Goal: Complete application form

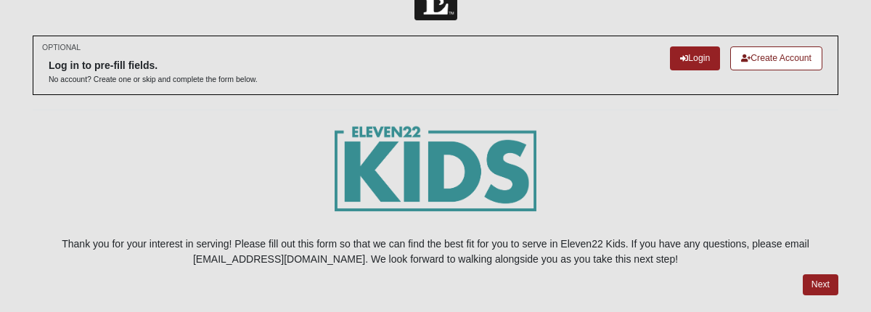
scroll to position [78, 0]
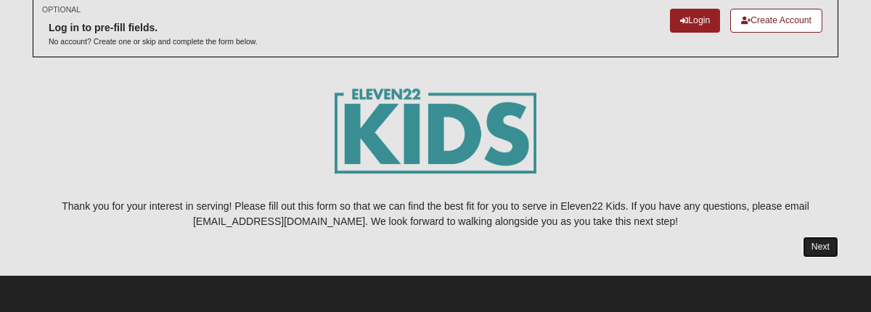
click at [817, 248] on link "Next" at bounding box center [821, 247] width 36 height 21
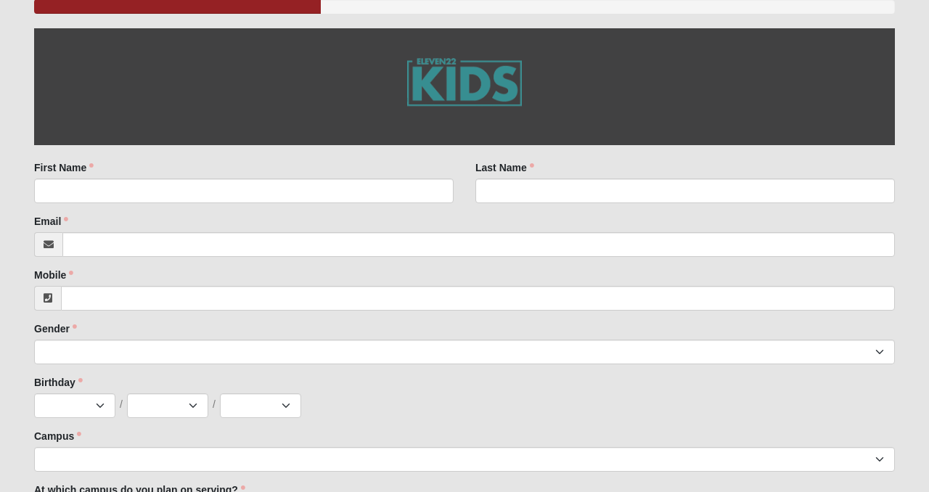
scroll to position [222, 0]
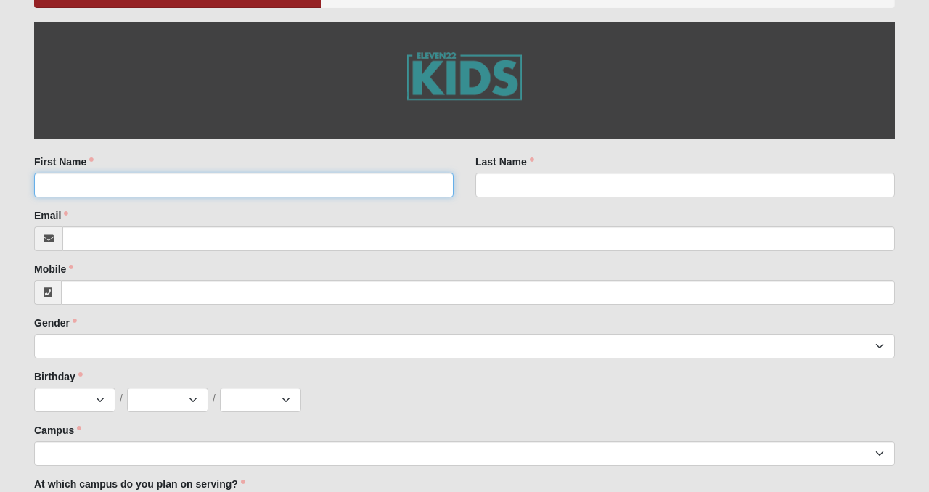
click at [292, 188] on input "First Name" at bounding box center [244, 185] width 420 height 25
type input "Keeley"
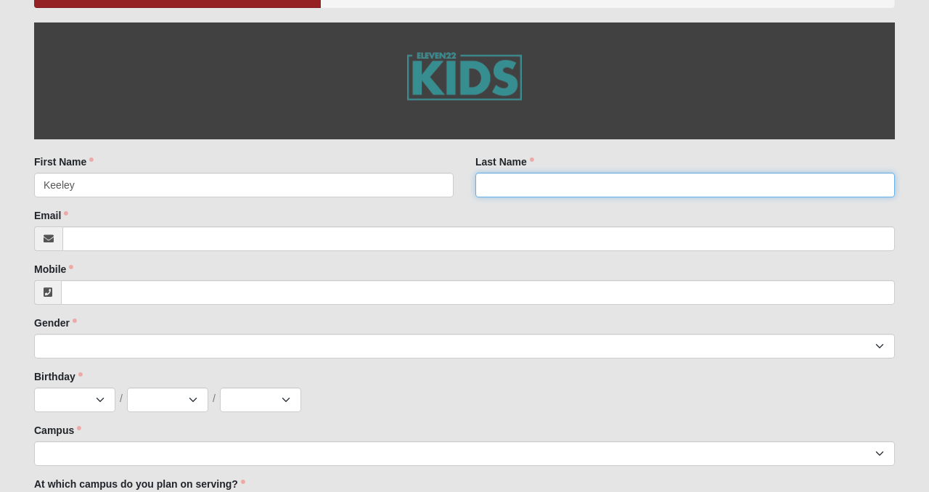
click at [530, 179] on input "Last Name" at bounding box center [686, 185] width 420 height 25
type input "Stanze"
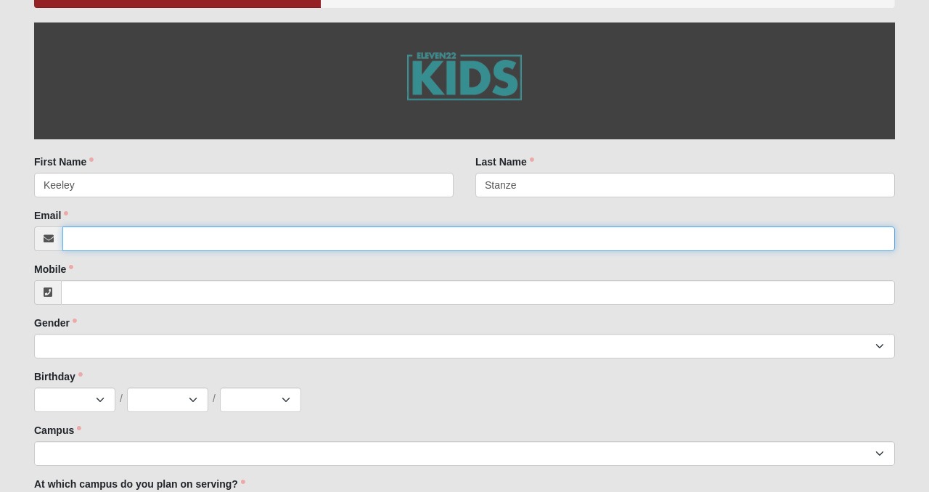
click at [315, 246] on input "Email" at bounding box center [478, 239] width 833 height 25
type input "[EMAIL_ADDRESS][DOMAIN_NAME]"
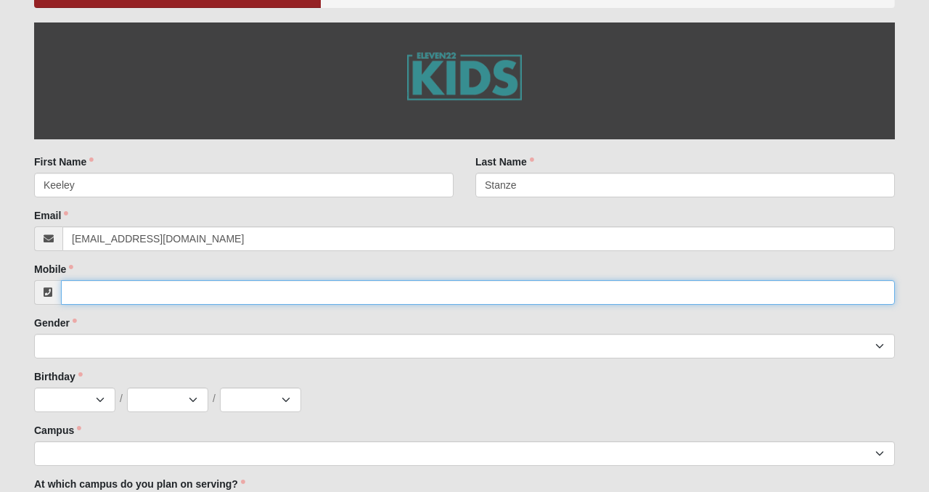
click at [149, 298] on input "Mobile" at bounding box center [478, 292] width 834 height 25
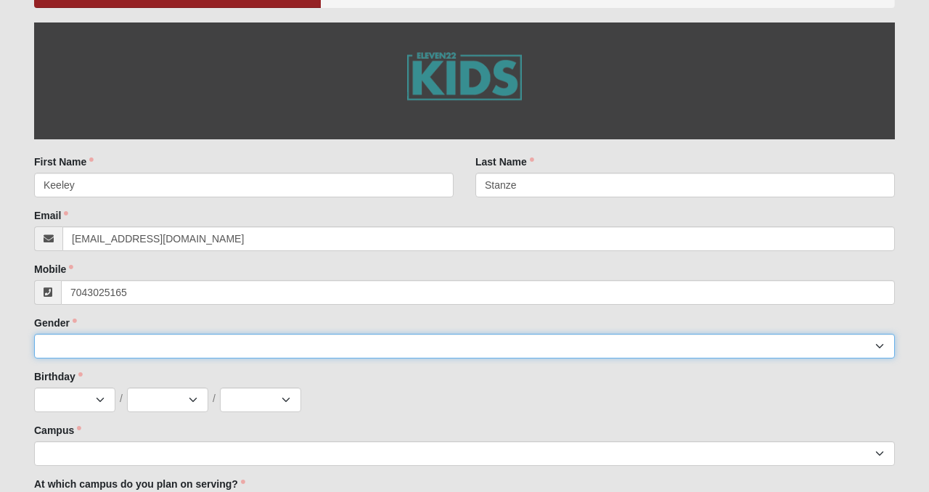
type input "[PHONE_NUMBER]"
click at [112, 312] on select "[DEMOGRAPHIC_DATA] [DEMOGRAPHIC_DATA]" at bounding box center [464, 346] width 861 height 25
select select "2"
click at [34, 312] on select "[DEMOGRAPHIC_DATA] [DEMOGRAPHIC_DATA]" at bounding box center [464, 346] width 861 height 25
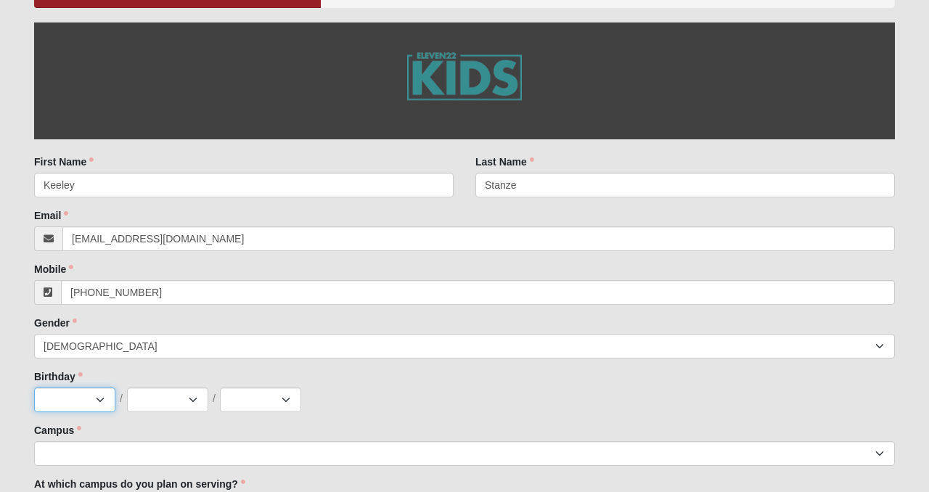
click at [99, 312] on select "Jan Feb Mar Apr May Jun [DATE] Aug Sep Oct Nov Dec" at bounding box center [74, 400] width 81 height 25
select select "12"
click at [34, 312] on select "Jan Feb Mar Apr May Jun [DATE] Aug Sep Oct Nov Dec" at bounding box center [74, 400] width 81 height 25
click at [190, 312] on select "1 2 3 4 5 6 7 8 9 10 11 12 13 14 15 16 17 18 19 20 21 22 23 24 25 26 27 28 29 3…" at bounding box center [167, 400] width 81 height 25
select select "8"
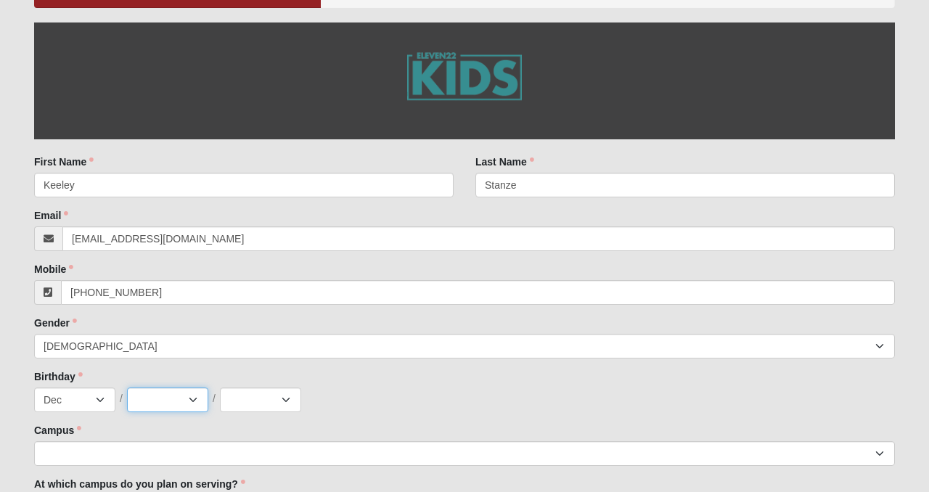
click at [127, 312] on select "1 2 3 4 5 6 7 8 9 10 11 12 13 14 15 16 17 18 19 20 21 22 23 24 25 26 27 28 29 3…" at bounding box center [167, 400] width 81 height 25
click at [285, 312] on select "2025 2024 2023 2022 2021 2020 2019 2018 2017 2016 2015 2014 2013 2012 2011 2010…" at bounding box center [260, 400] width 81 height 25
select select "2011"
click at [220, 312] on select "2025 2024 2023 2022 2021 2020 2019 2018 2017 2016 2015 2014 2013 2012 2011 2010…" at bounding box center [260, 400] width 81 height 25
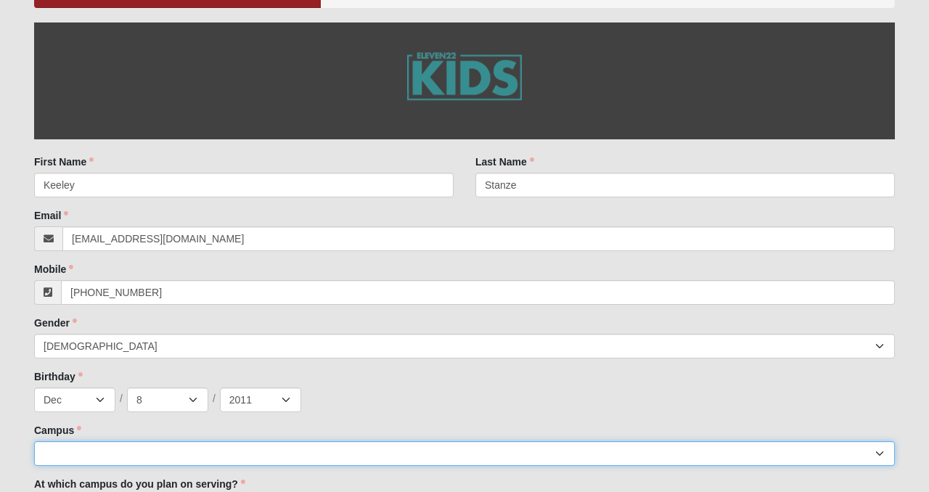
click at [153, 312] on select "Arlington Baymeadows Eleven22 Online [PERSON_NAME][GEOGRAPHIC_DATA] Jesup [GEOG…" at bounding box center [464, 453] width 861 height 25
select select "11"
click at [34, 312] on select "Arlington Baymeadows Eleven22 Online [PERSON_NAME][GEOGRAPHIC_DATA] Jesup [GEOG…" at bounding box center [464, 453] width 861 height 25
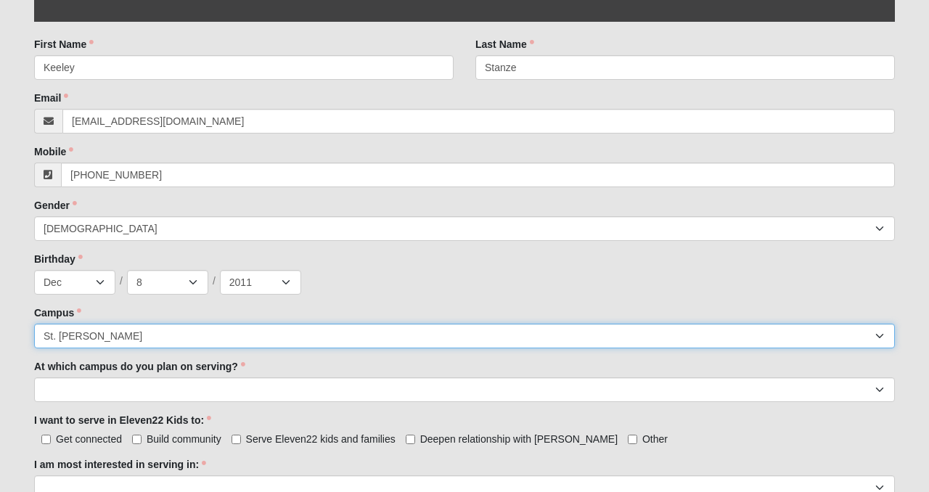
scroll to position [345, 0]
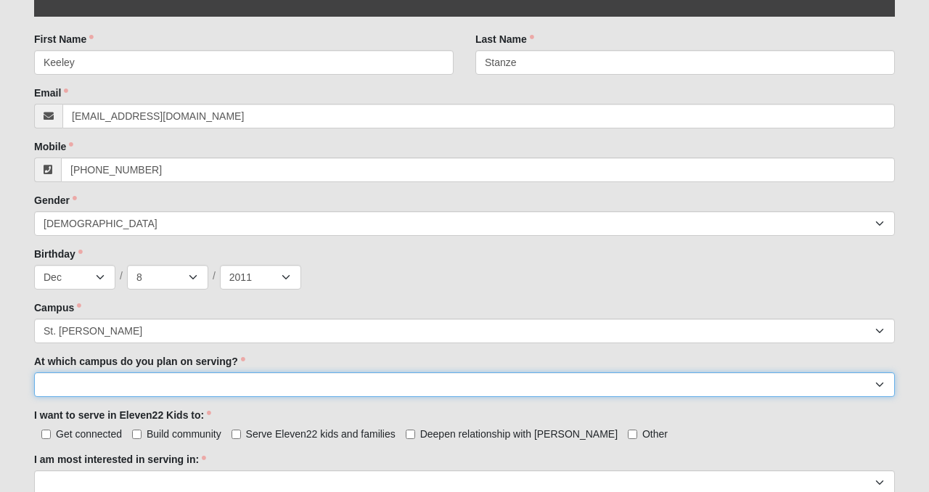
click at [247, 312] on select "[GEOGRAPHIC_DATA] [PERSON_NAME][GEOGRAPHIC_DATA] [GEOGRAPHIC_DATA] [GEOGRAPHIC_…" at bounding box center [464, 385] width 861 height 25
select select "St. [PERSON_NAME]"
click at [34, 312] on select "[GEOGRAPHIC_DATA] [PERSON_NAME][GEOGRAPHIC_DATA] [GEOGRAPHIC_DATA] [GEOGRAPHIC_…" at bounding box center [464, 385] width 861 height 25
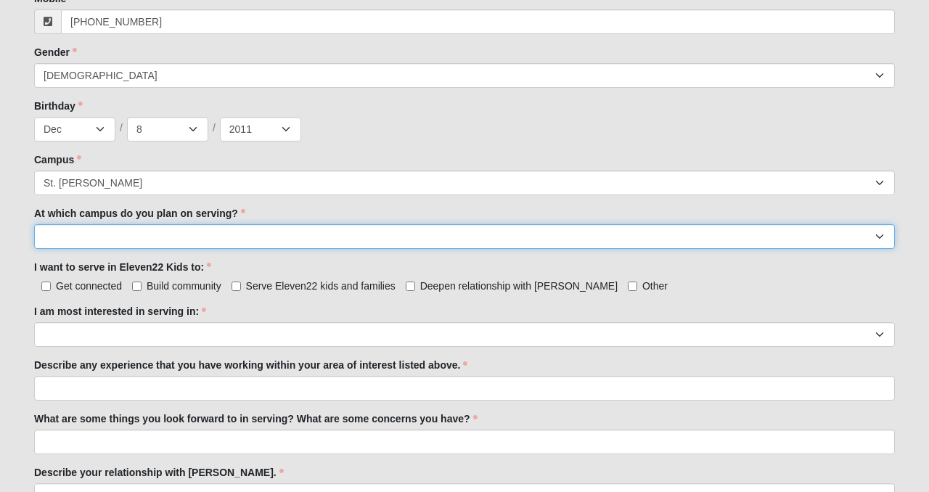
scroll to position [496, 0]
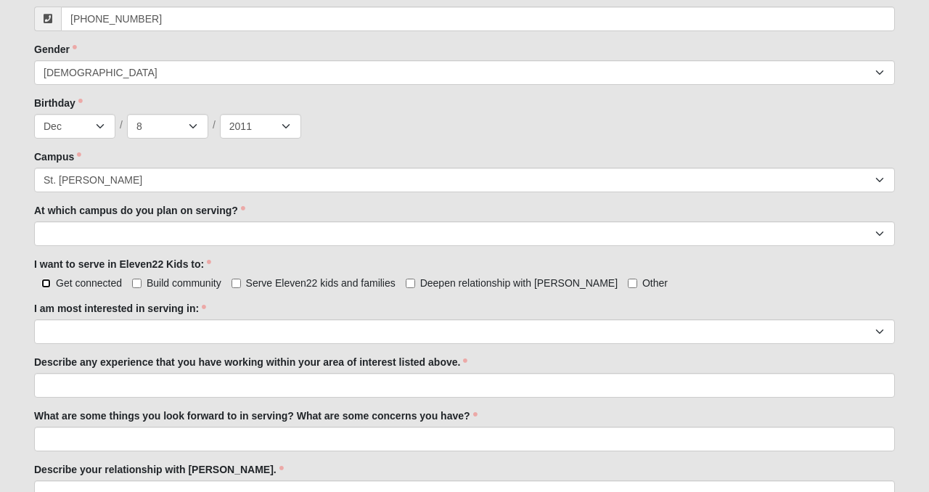
click at [49, 282] on input "Get connected" at bounding box center [45, 283] width 9 height 9
checkbox input "true"
click at [235, 283] on input "Serve Eleven22 kids and families" at bounding box center [236, 283] width 9 height 9
checkbox input "true"
click at [410, 280] on input "Deepen relationship with [PERSON_NAME]" at bounding box center [410, 283] width 9 height 9
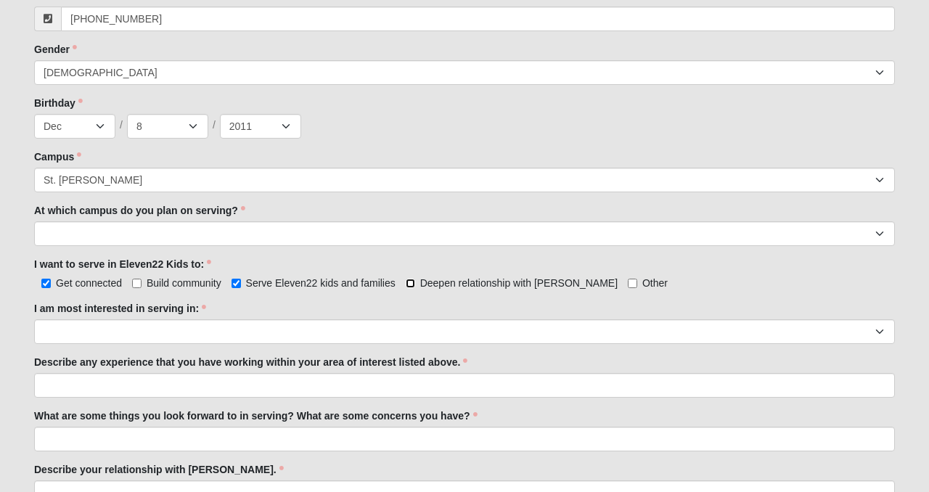
checkbox input "true"
click at [134, 283] on input "Build community" at bounding box center [136, 283] width 9 height 9
checkbox input "true"
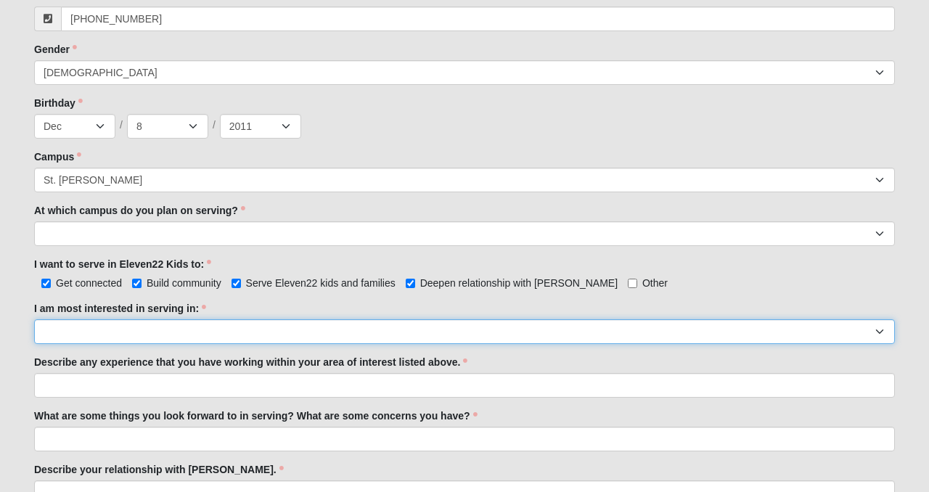
click at [139, 312] on select "Registration Tour Guide Preschool Disciple Group Leader Elementary Disciple Gro…" at bounding box center [464, 331] width 861 height 25
select select "Elementary Disciple Group Leader"
click at [34, 312] on select "Registration Tour Guide Preschool Disciple Group Leader Elementary Disciple Gro…" at bounding box center [464, 331] width 861 height 25
click at [871, 312] on select "Registration Tour Guide Preschool Disciple Group Leader Elementary Disciple Gro…" at bounding box center [464, 331] width 861 height 25
click at [34, 312] on select "Registration Tour Guide Preschool Disciple Group Leader Elementary Disciple Gro…" at bounding box center [464, 331] width 861 height 25
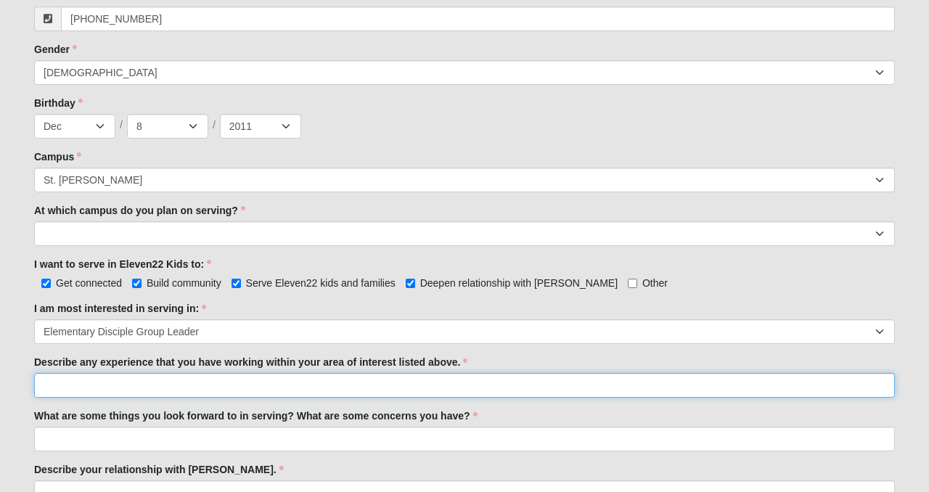
click at [150, 312] on input "Describe any experience that you have working within your area of interest list…" at bounding box center [464, 385] width 861 height 25
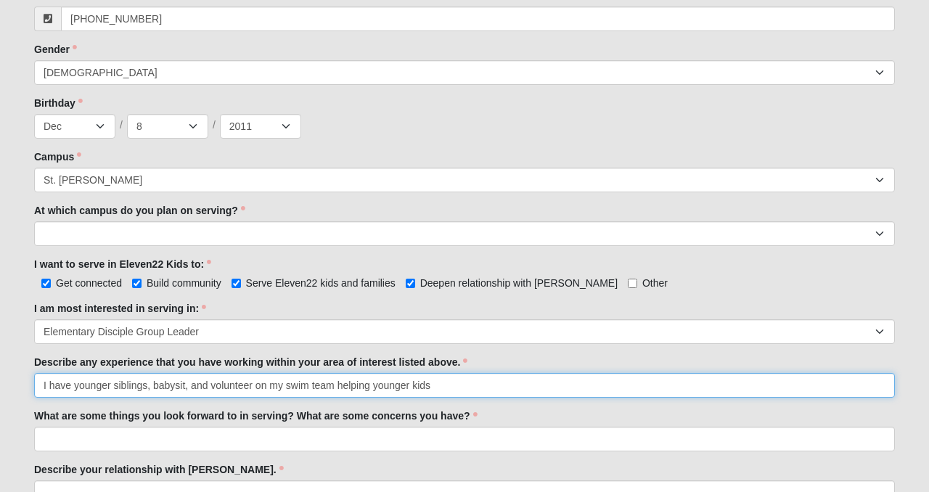
type input "I have younger siblings, babysit, and volunteer on my swim team helping younger…"
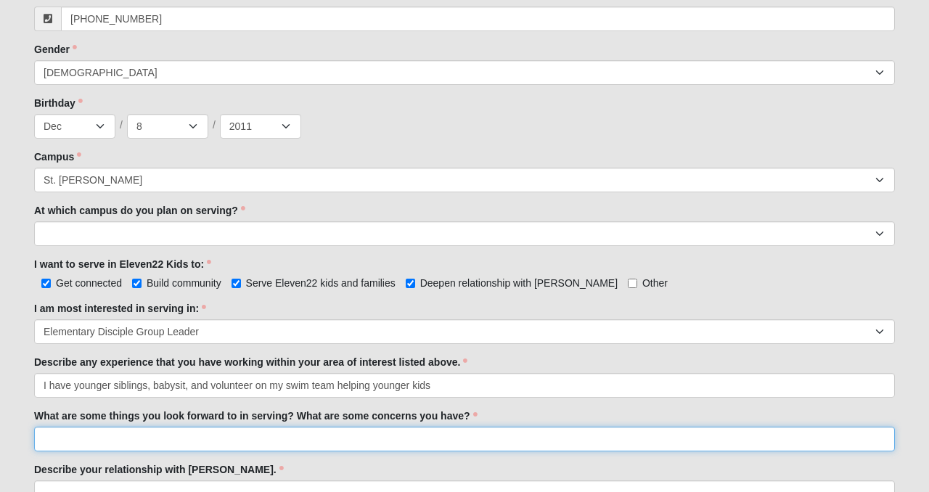
click at [94, 312] on input "What are some things you look forward to in serving? What are some concerns you…" at bounding box center [464, 439] width 861 height 25
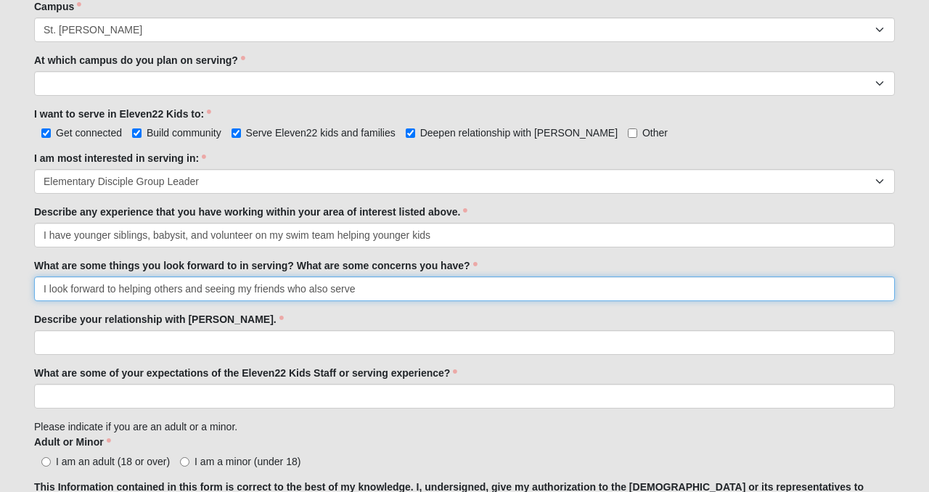
scroll to position [646, 0]
type input "I look forward to helping others and seeing my friends who also serve"
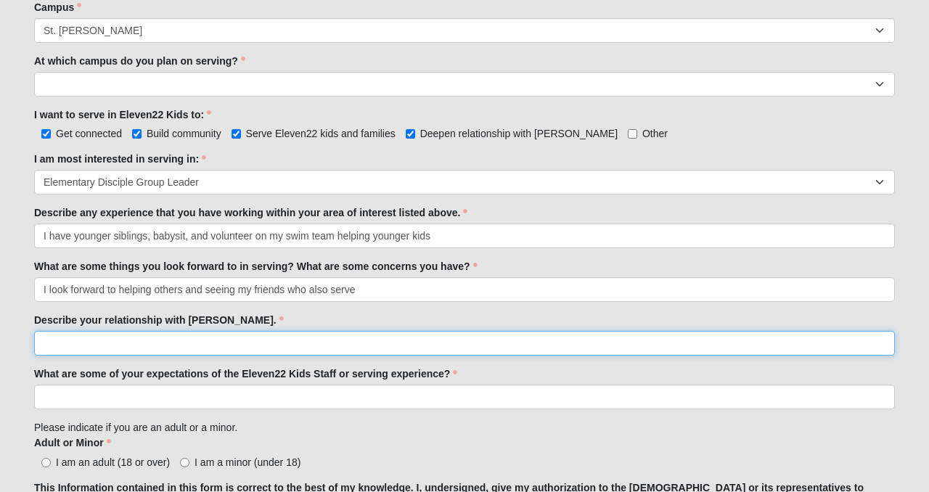
click at [102, 312] on input "Describe your relationship with [PERSON_NAME]." at bounding box center [464, 343] width 861 height 25
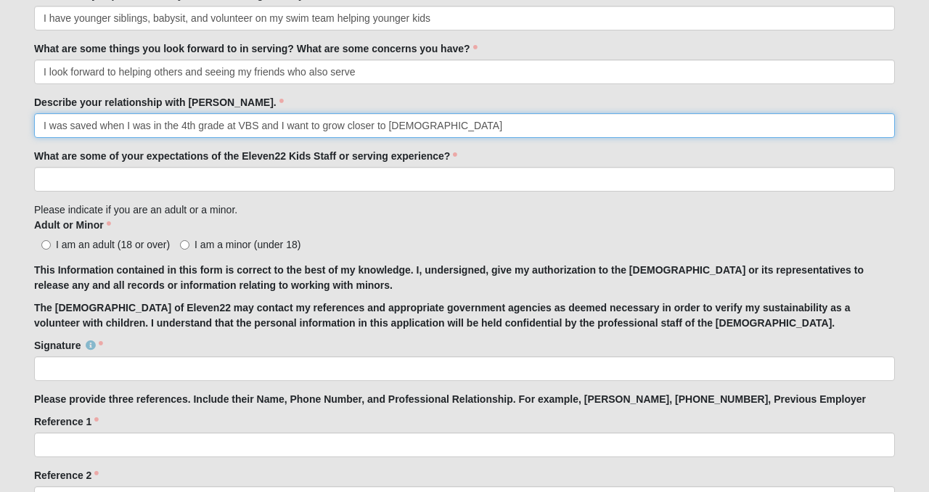
scroll to position [866, 0]
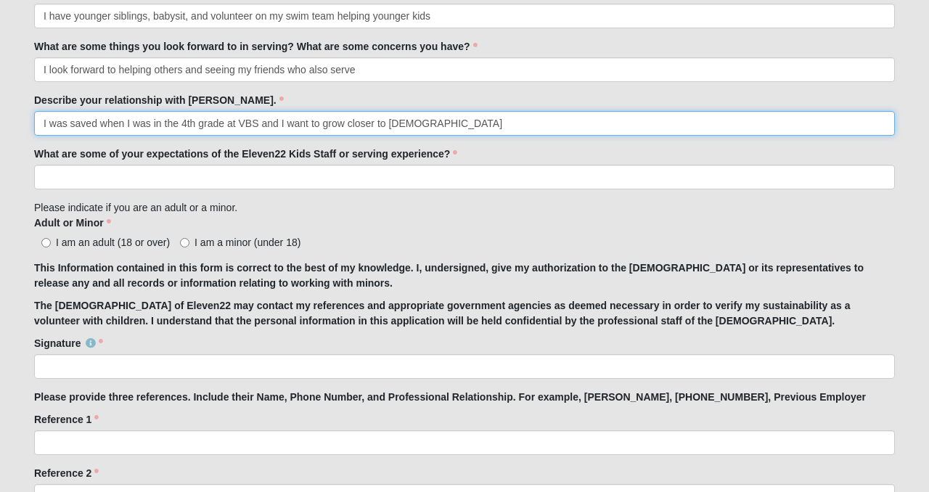
type input "I was saved when I was in the 4th grade at VBS and I want to grow closer to [DE…"
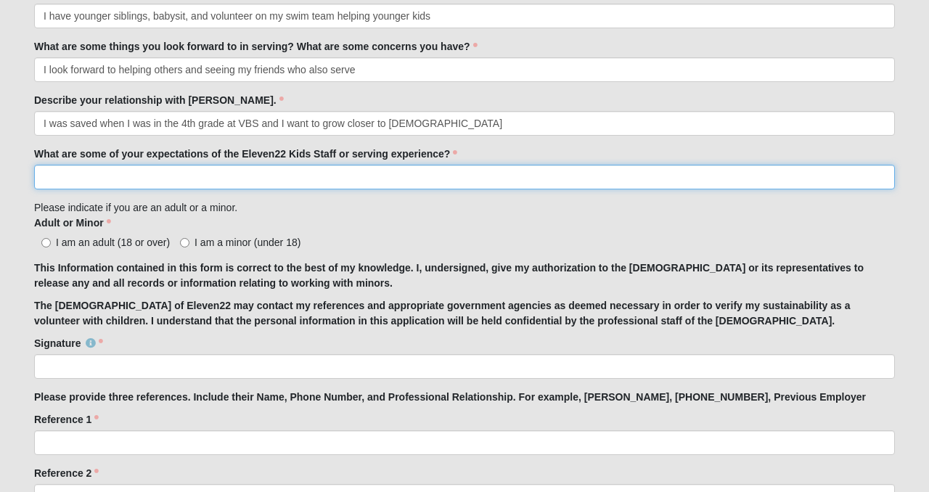
click at [155, 185] on input "What are some of your expectations of the Eleven22 Kids Staff or serving experi…" at bounding box center [464, 177] width 861 height 25
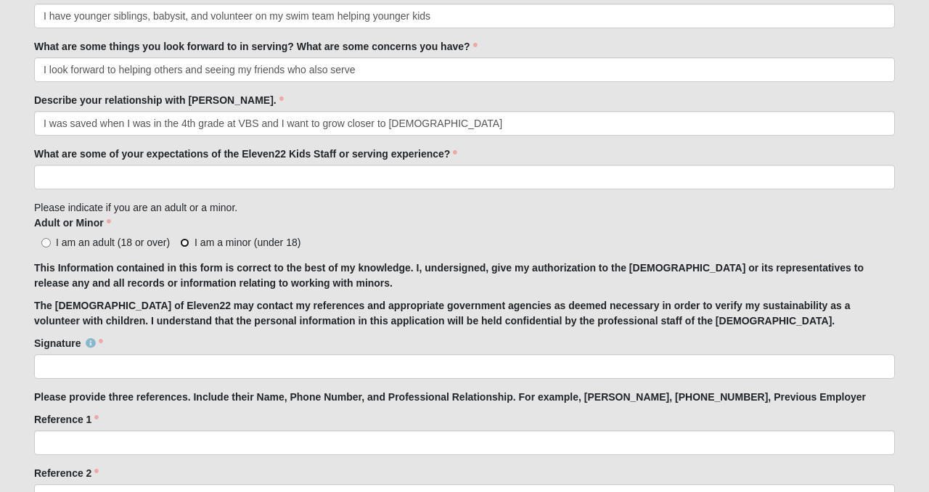
click at [184, 243] on input "I am a minor (under 18)" at bounding box center [184, 242] width 9 height 9
radio input "true"
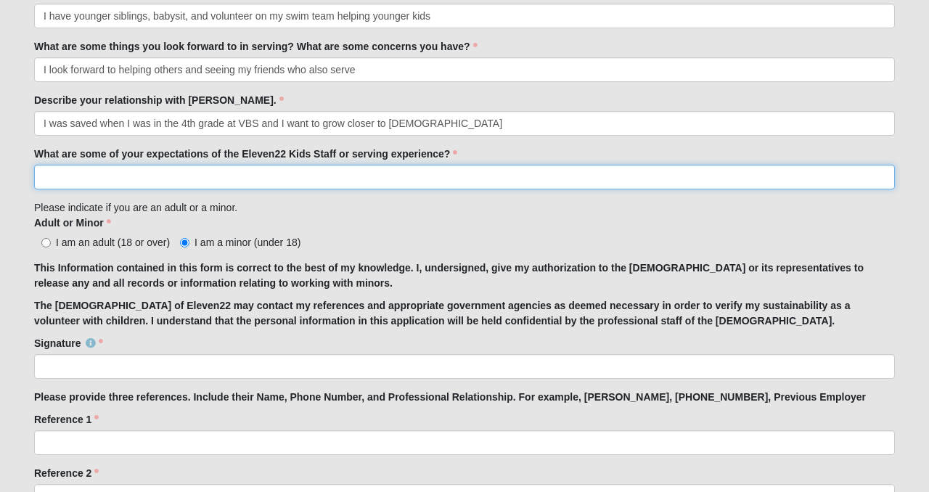
click at [88, 174] on input "What are some of your expectations of the Eleven22 Kids Staff or serving experi…" at bounding box center [464, 177] width 861 height 25
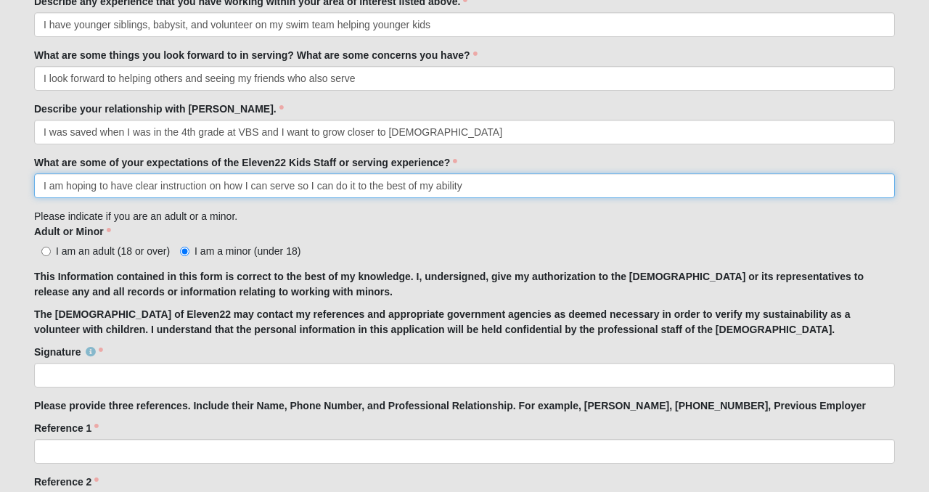
scroll to position [858, 0]
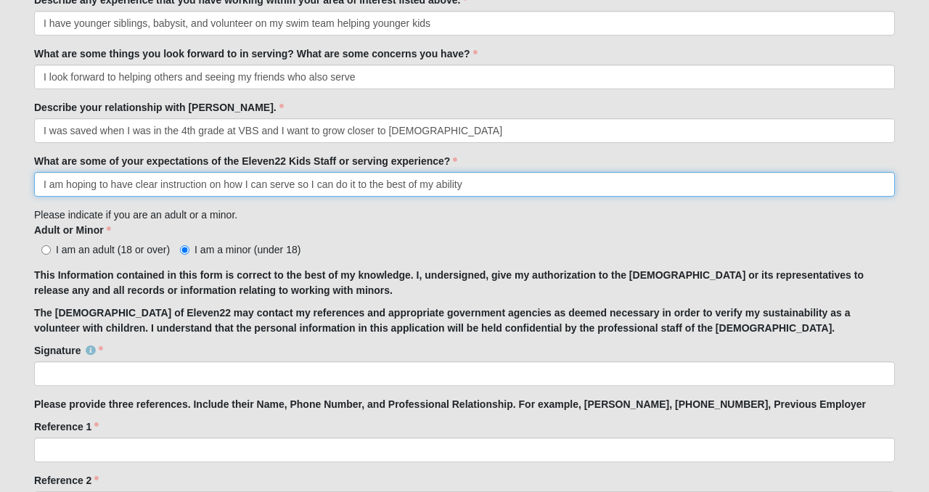
type input "I am hoping to have clear instruction on how I can serve so I can do it to the …"
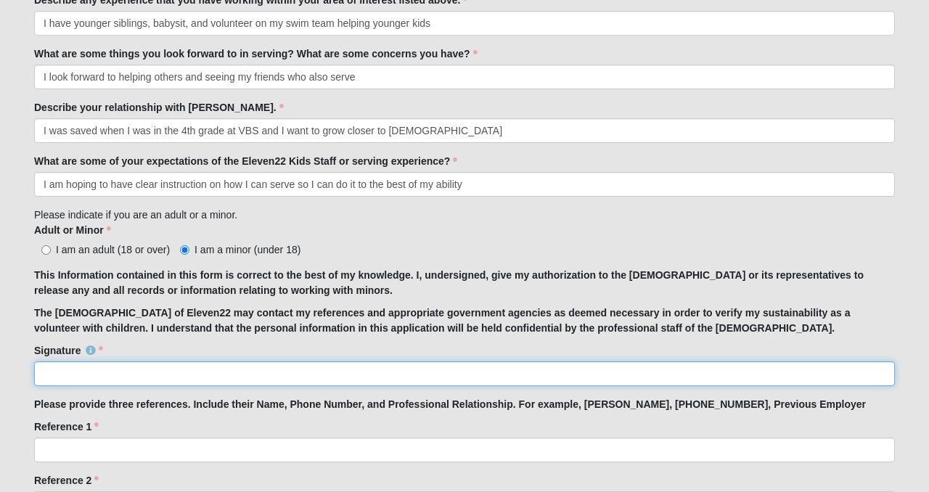
click at [181, 312] on input "Signature" at bounding box center [464, 374] width 861 height 25
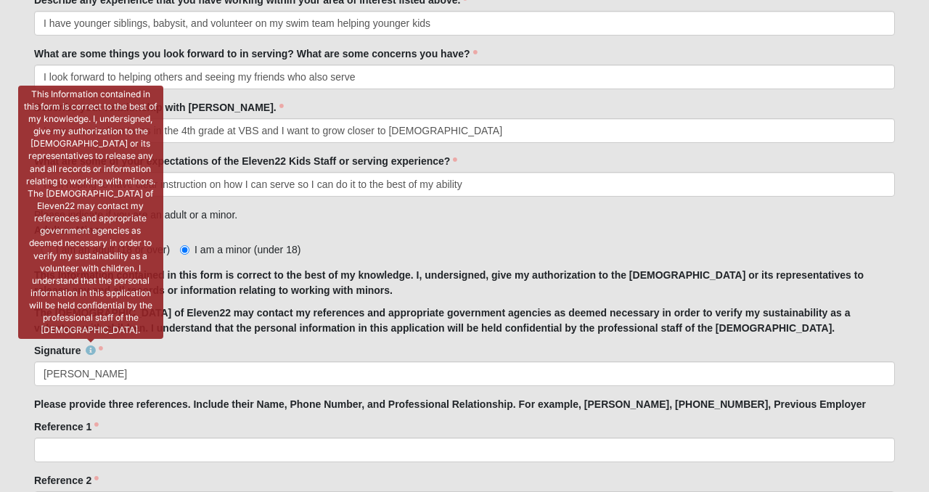
click at [92, 312] on icon at bounding box center [91, 351] width 10 height 10
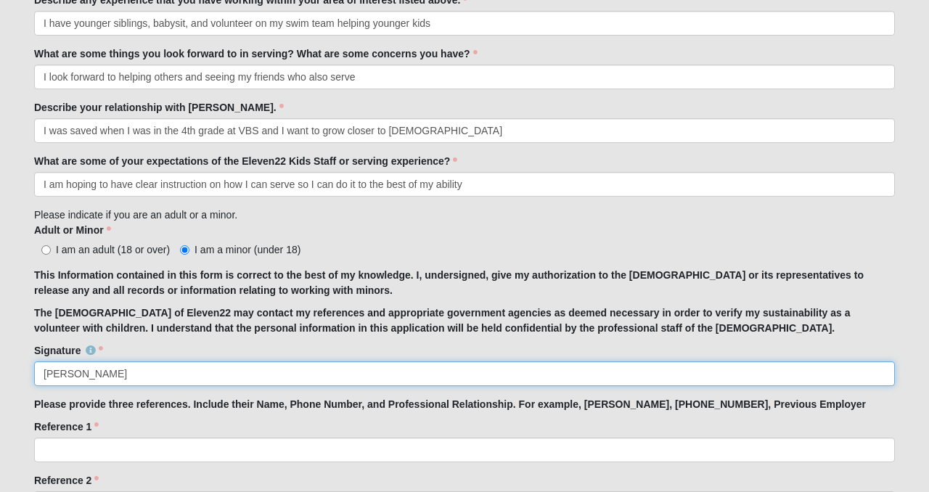
click at [129, 312] on input "[PERSON_NAME]" at bounding box center [464, 374] width 861 height 25
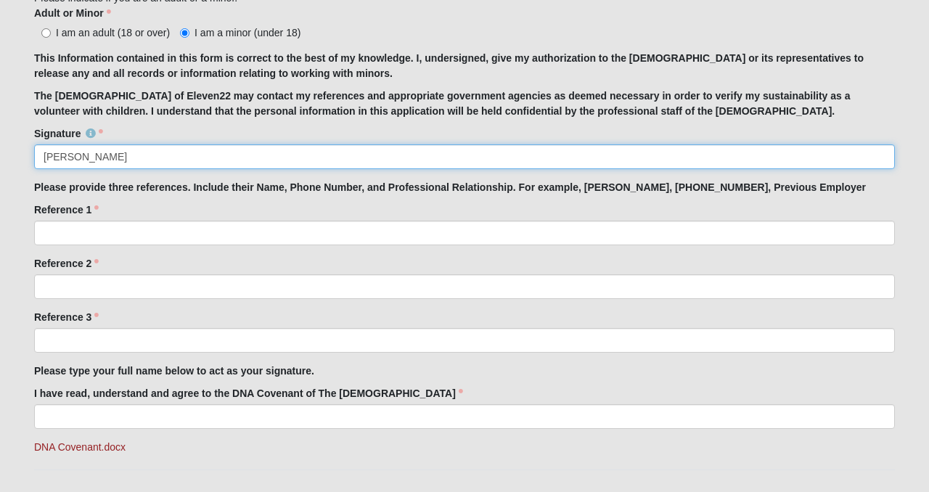
scroll to position [956, 0]
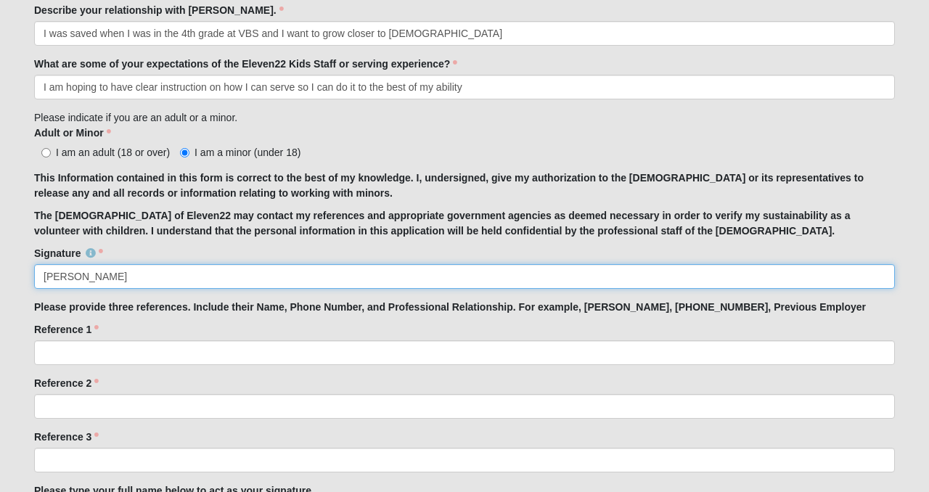
type input "[PERSON_NAME]"
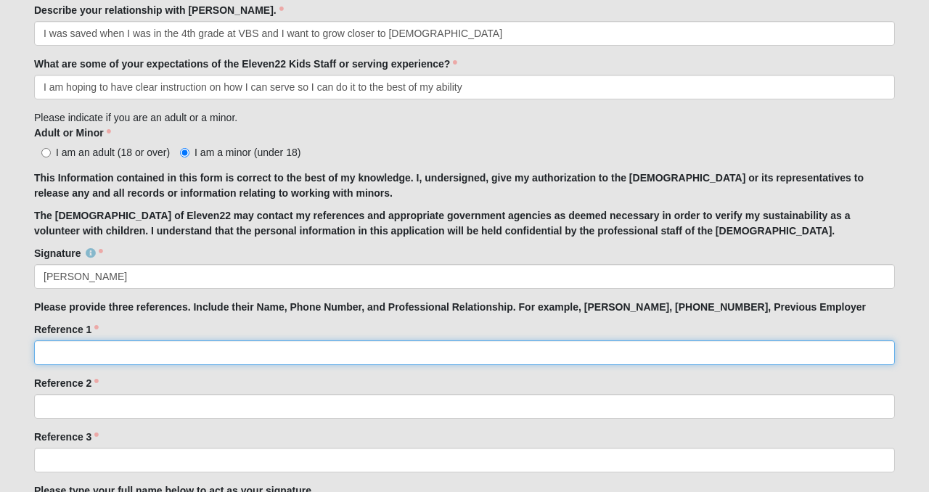
click at [89, 312] on input "Reference 1" at bounding box center [464, 353] width 861 height 25
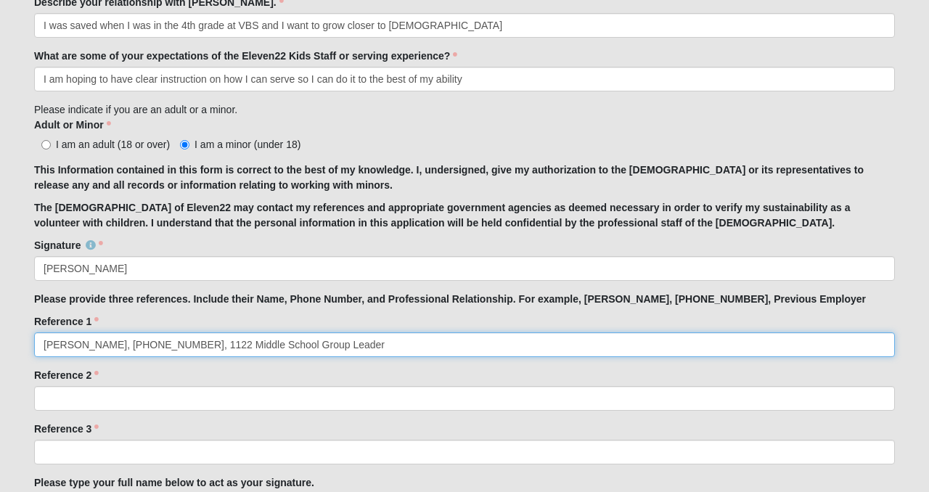
scroll to position [972, 0]
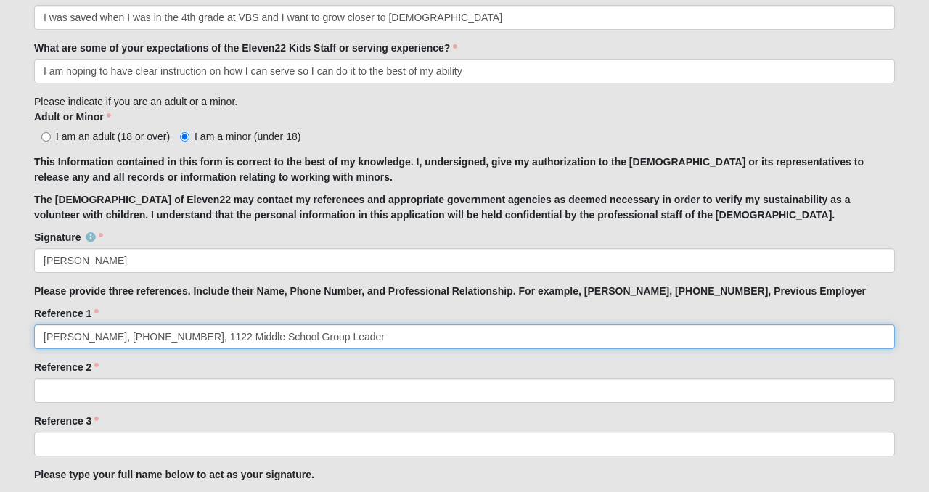
click at [292, 312] on input "[PERSON_NAME], [PHONE_NUMBER], 1122 Middle School Group Leader" at bounding box center [464, 337] width 861 height 25
type input "[PERSON_NAME], [PHONE_NUMBER], 1122 Middle School Disciple Group Leader"
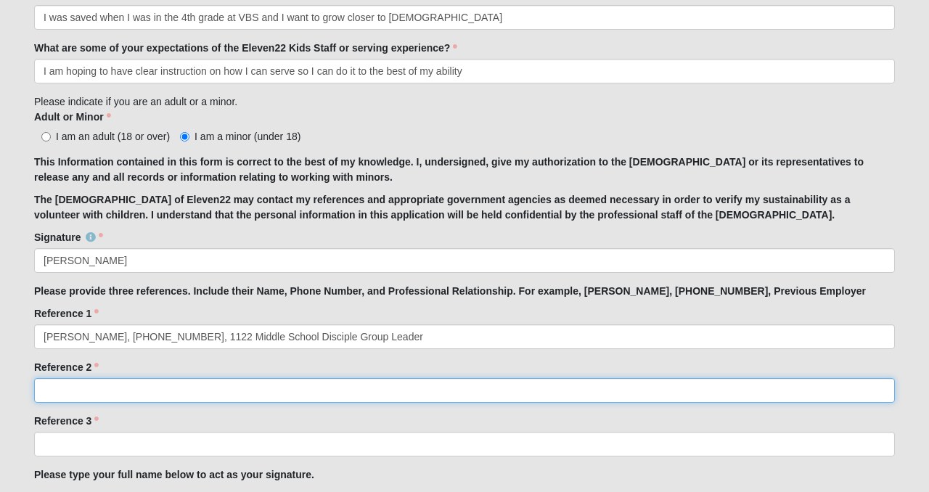
click at [207, 312] on input "Reference 2" at bounding box center [464, 390] width 861 height 25
type input "[PERSON_NAME], [PHONE_NUMBER], Book Club teacher"
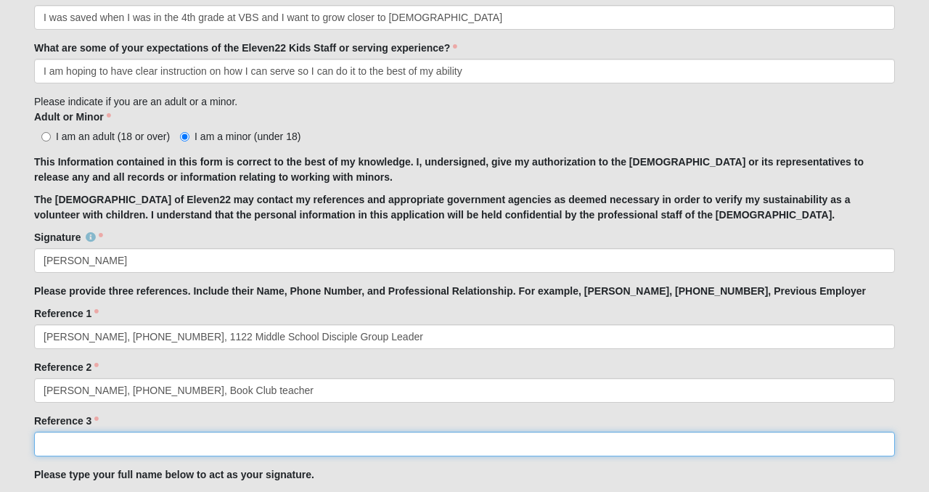
click at [139, 312] on input "Reference 3" at bounding box center [464, 444] width 861 height 25
type input "[PERSON_NAME]"
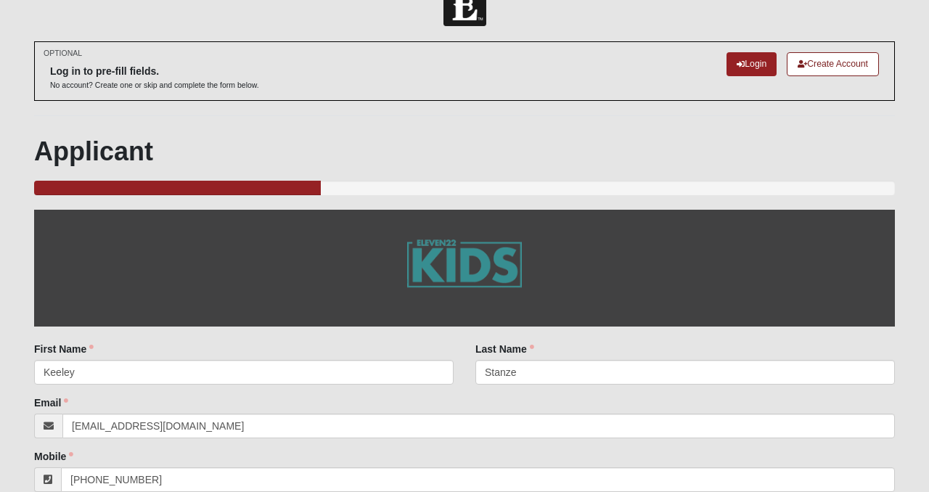
scroll to position [30, 0]
